Goal: Task Accomplishment & Management: Use online tool/utility

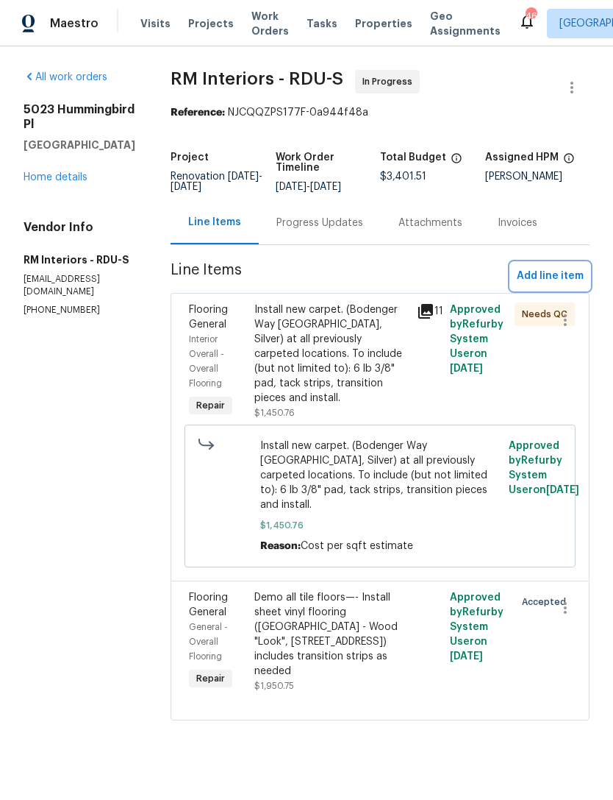
click at [551, 275] on span "Add line item" at bounding box center [550, 276] width 67 height 18
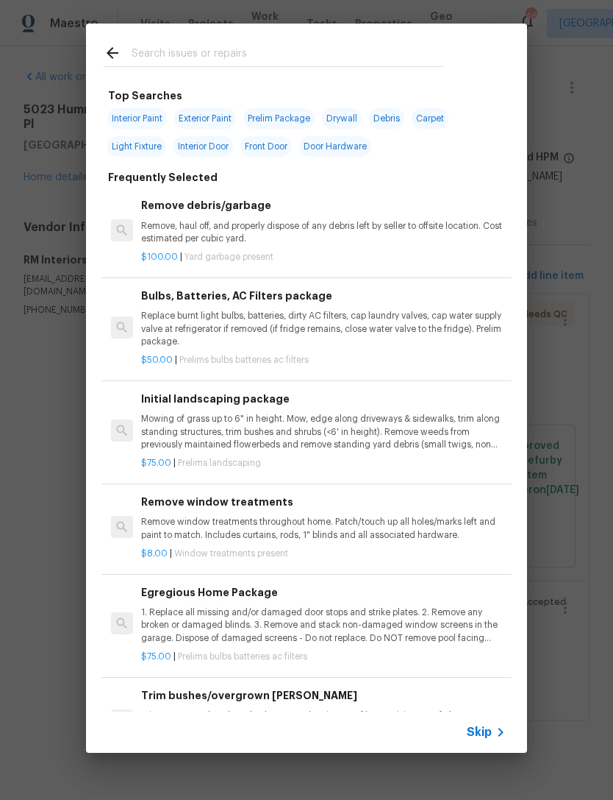
click at [208, 49] on input "text" at bounding box center [288, 55] width 312 height 22
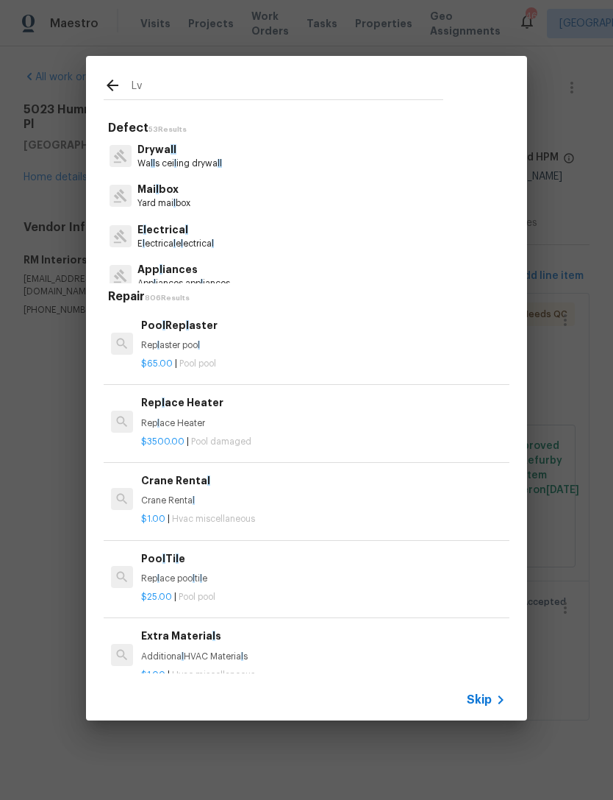
type input "Lvp"
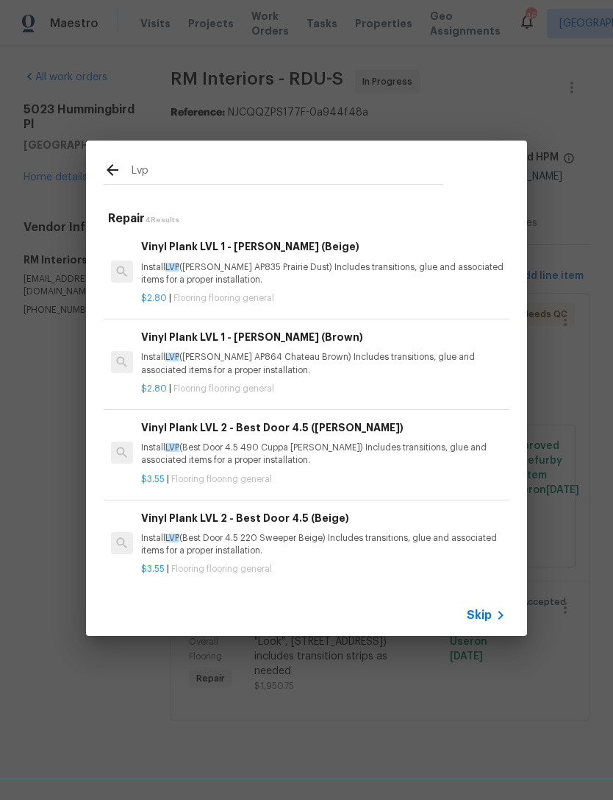
click at [354, 265] on p "Install LVP ([PERSON_NAME] AP835 Prairie Dust) Includes transitions, glue and a…" at bounding box center [323, 273] width 365 height 25
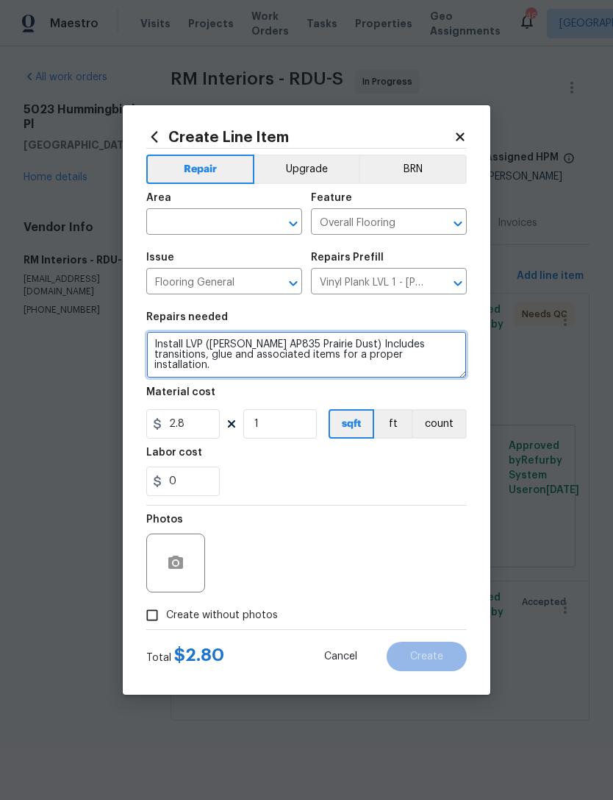
click at [152, 346] on textarea "Install LVP ([PERSON_NAME] AP835 Prairie Dust) Includes transitions, glue and a…" at bounding box center [306, 354] width 321 height 47
click at [241, 344] on textarea "Install LVP ([PERSON_NAME] AP835 Prairie Dust) Includes transitions, glue and a…" at bounding box center [306, 354] width 321 height 47
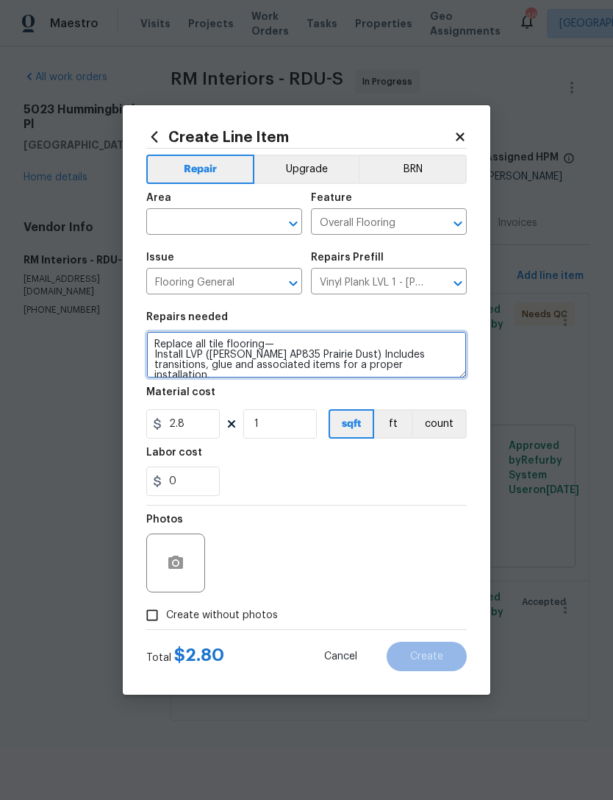
type textarea "Replace all tile flooring— Install LVP ([PERSON_NAME] AP835 Prairie Dust) Inclu…"
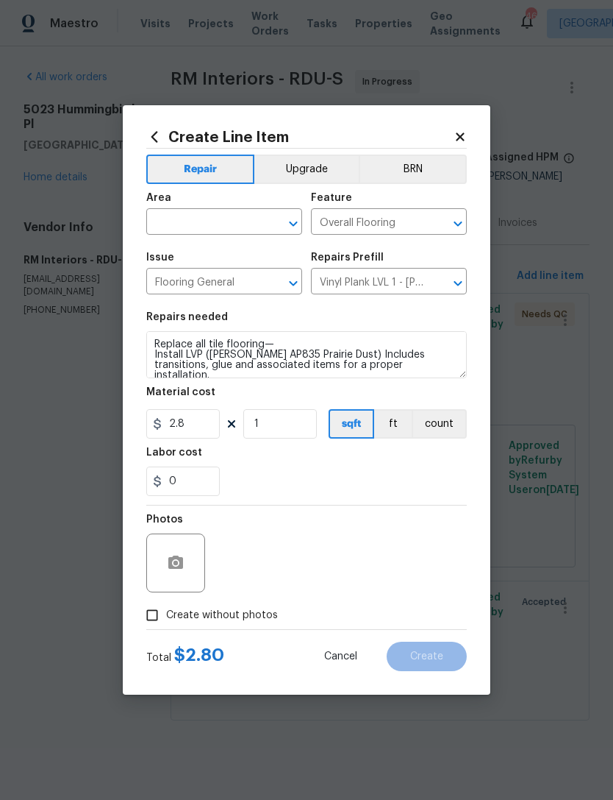
click at [199, 221] on input "text" at bounding box center [203, 223] width 115 height 23
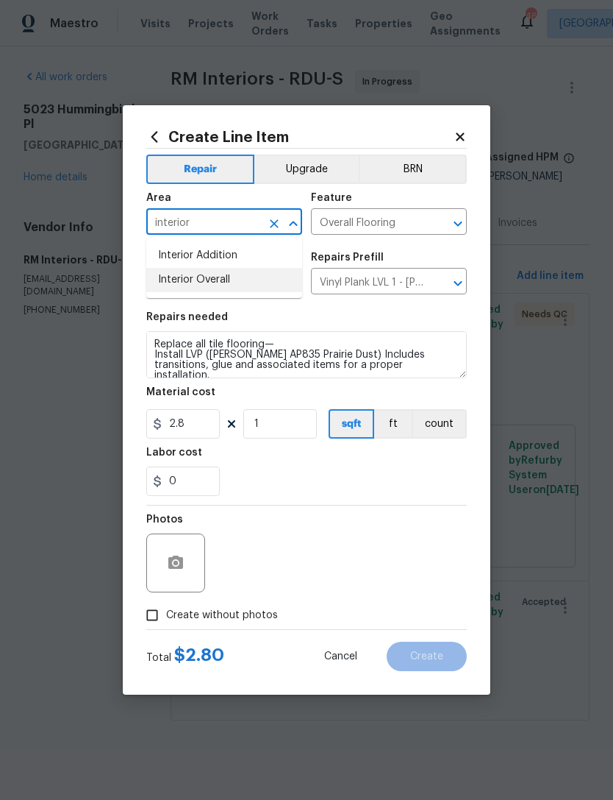
click at [229, 279] on li "Interior Overall" at bounding box center [224, 280] width 156 height 24
type input "Interior Overall"
click at [280, 423] on input "1" at bounding box center [280, 423] width 74 height 29
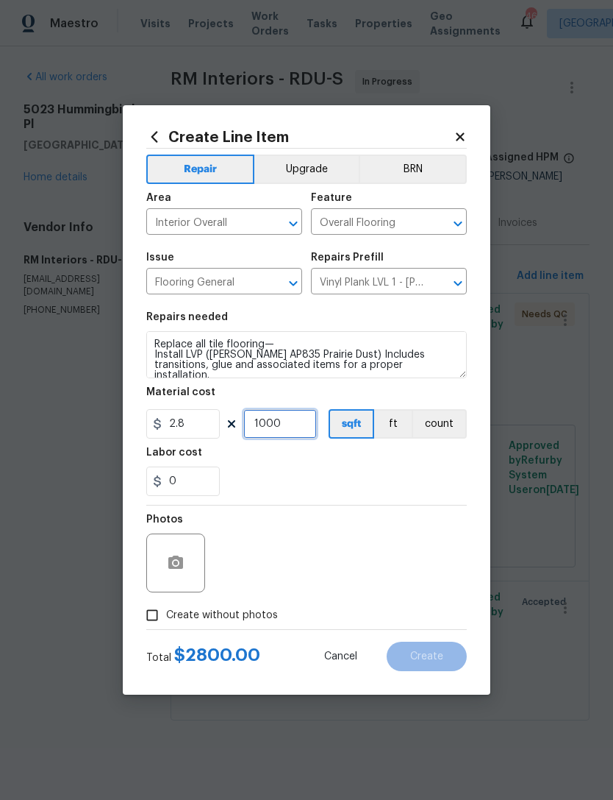
type input "1000"
click at [365, 477] on div "0" at bounding box center [306, 480] width 321 height 29
click at [154, 607] on input "Create without photos" at bounding box center [152, 615] width 28 height 28
checkbox input "true"
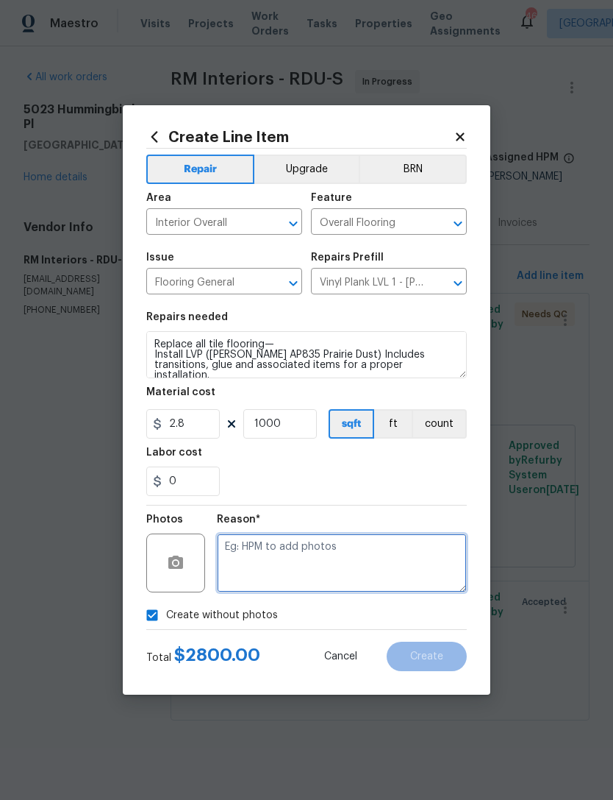
click at [320, 558] on textarea at bounding box center [342, 562] width 250 height 59
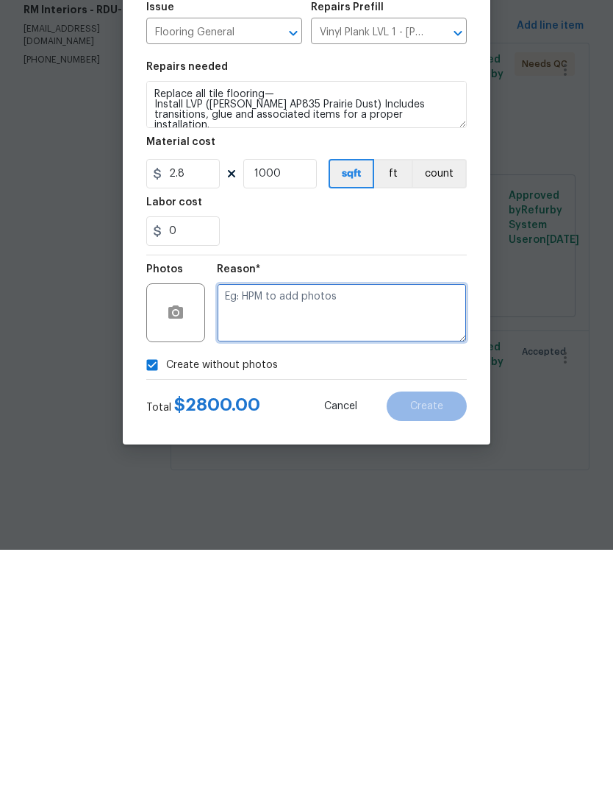
click at [301, 533] on textarea at bounding box center [342, 562] width 250 height 59
type textarea "N"
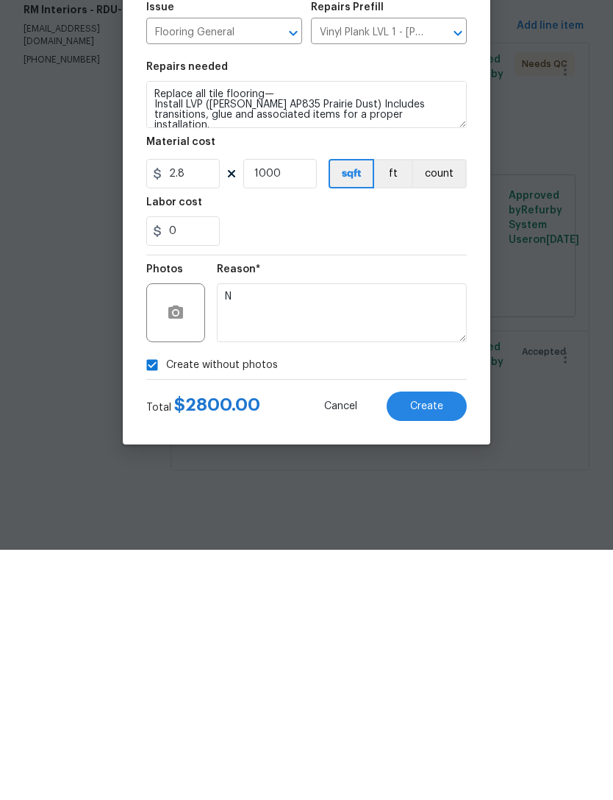
click at [442, 651] on span "Create" at bounding box center [426, 656] width 33 height 11
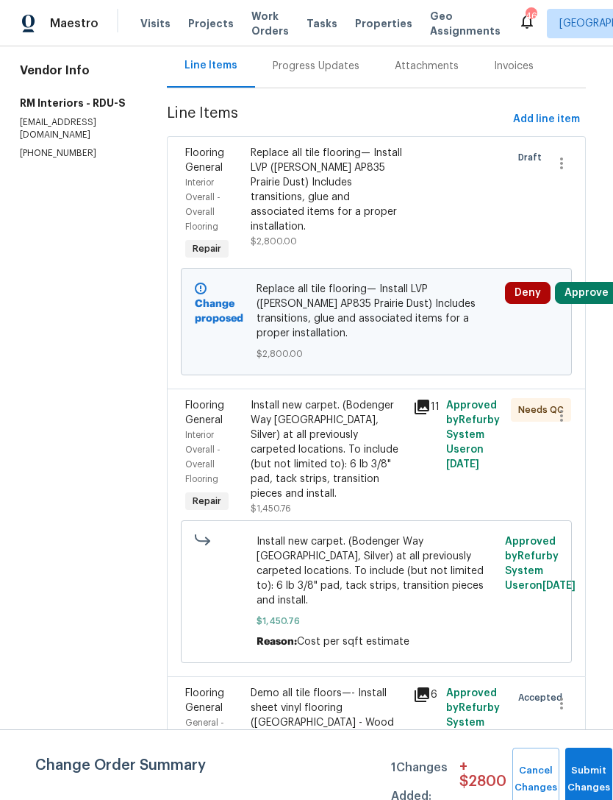
scroll to position [47, 0]
click at [557, 694] on icon "button" at bounding box center [562, 703] width 18 height 18
click at [577, 639] on li "Cancel" at bounding box center [572, 644] width 57 height 24
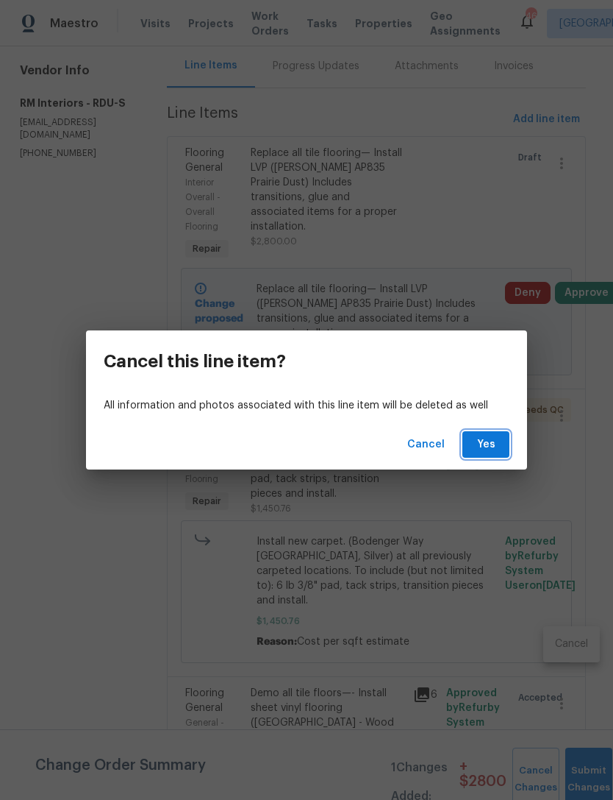
click at [490, 448] on span "Yes" at bounding box center [486, 444] width 24 height 18
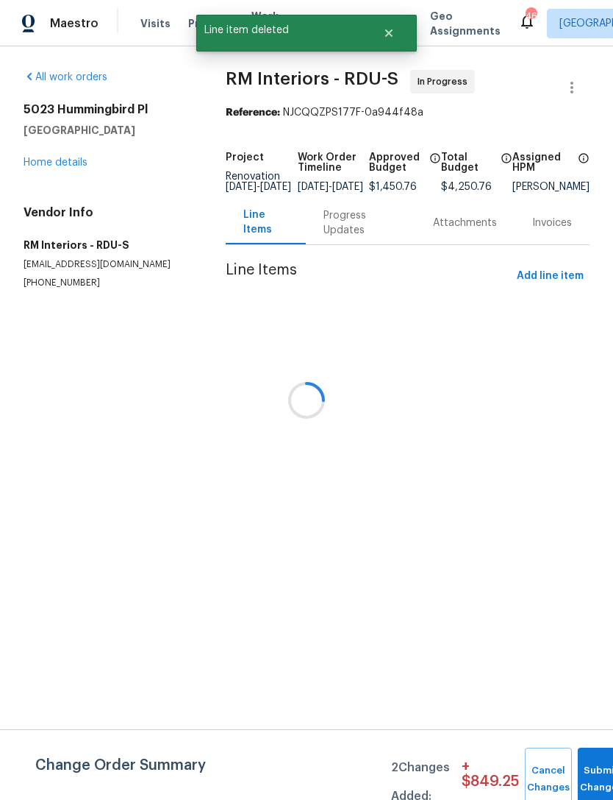
scroll to position [0, 0]
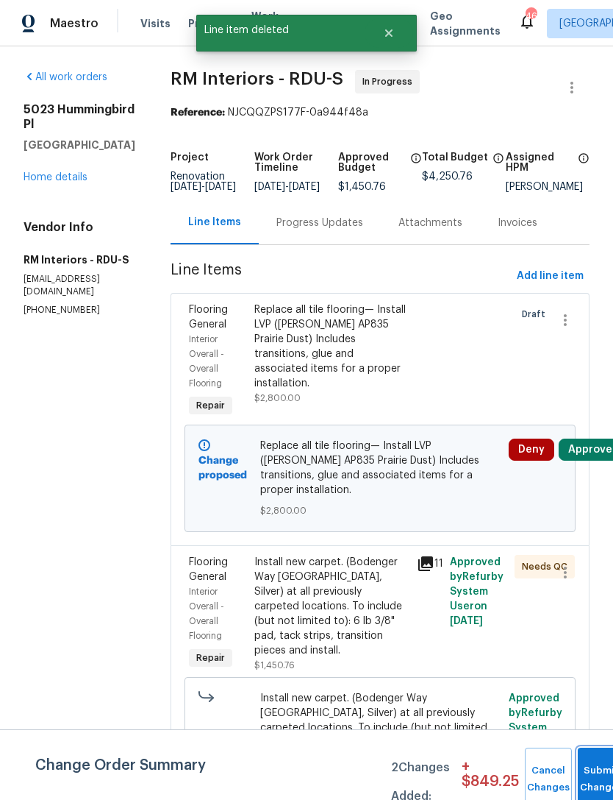
click at [596, 769] on button "Submit Changes" at bounding box center [601, 778] width 47 height 63
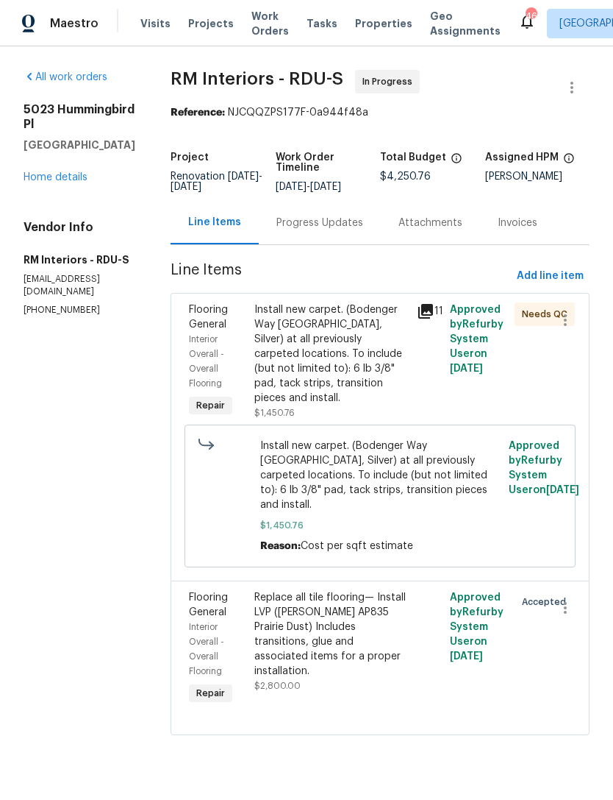
click at [58, 182] on link "Home details" at bounding box center [56, 177] width 64 height 10
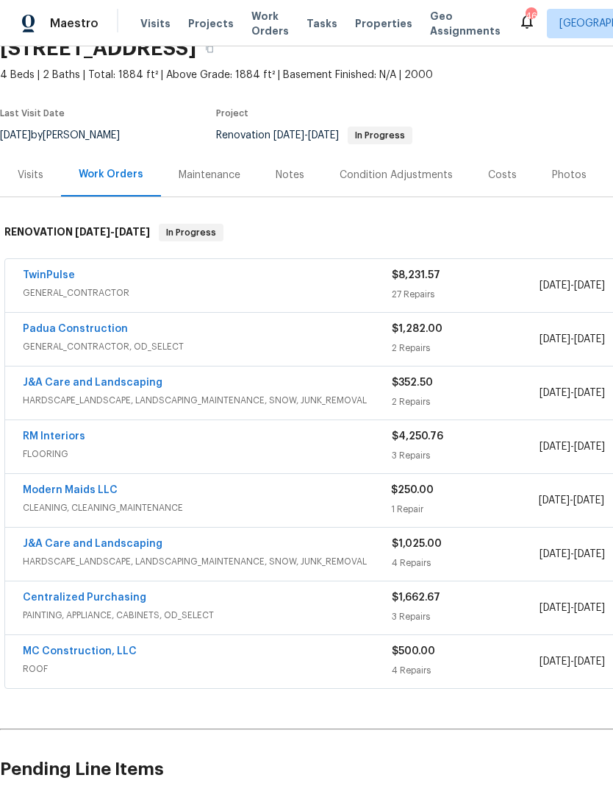
scroll to position [70, 0]
click at [93, 324] on link "Padua Construction" at bounding box center [75, 329] width 105 height 10
